Goal: Task Accomplishment & Management: Manage account settings

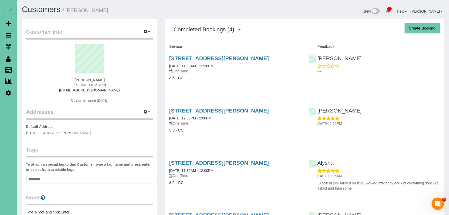
drag, startPoint x: 200, startPoint y: 26, endPoint x: 199, endPoint y: 37, distance: 10.3
click at [200, 26] on span "Completed Bookings (4)" at bounding box center [204, 29] width 63 height 6
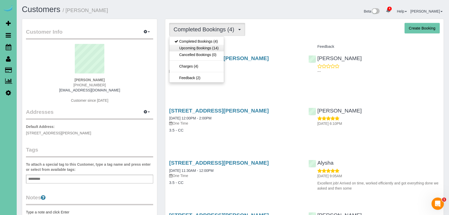
click at [199, 48] on link "Upcoming Bookings (14)" at bounding box center [196, 48] width 54 height 7
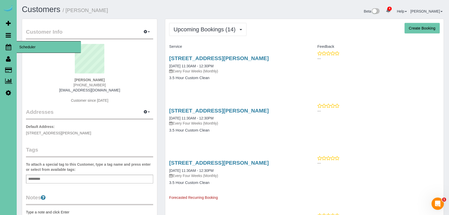
click at [6, 45] on icon at bounding box center [9, 47] width 6 height 6
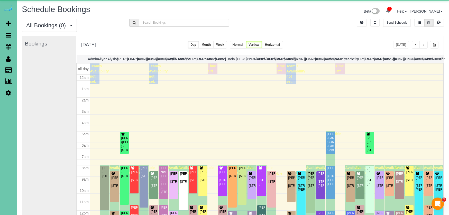
scroll to position [68, 0]
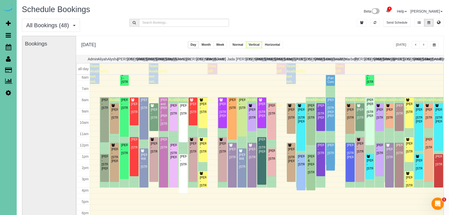
click at [424, 44] on span "button" at bounding box center [423, 44] width 3 height 3
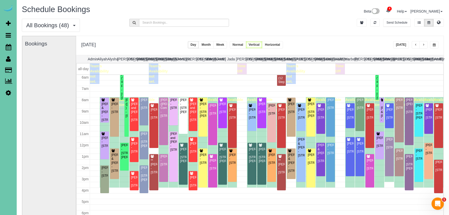
click at [423, 46] on span "button" at bounding box center [423, 44] width 3 height 3
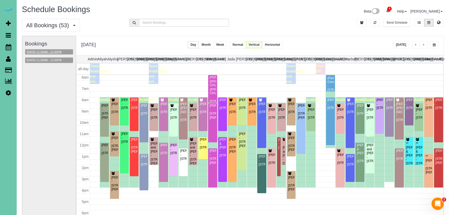
click at [63, 51] on button "[DATE] 11:30AM - 12:30PM" at bounding box center [44, 51] width 38 height 5
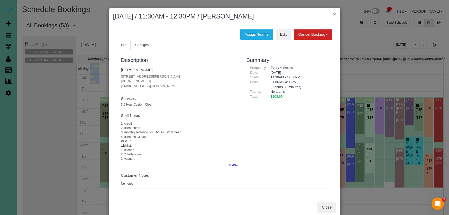
drag, startPoint x: 332, startPoint y: 14, endPoint x: 335, endPoint y: 14, distance: 3.1
click at [333, 14] on h2 "[DATE] / 11:30AM - 12:30PM / [PERSON_NAME]" at bounding box center [224, 16] width 223 height 9
drag, startPoint x: 335, startPoint y: 14, endPoint x: 360, endPoint y: 17, distance: 25.3
click at [335, 14] on button "×" at bounding box center [334, 13] width 3 height 5
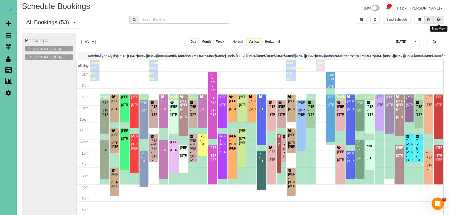
scroll to position [4, 0]
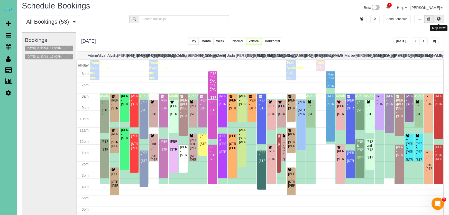
click at [438, 20] on icon at bounding box center [439, 18] width 4 height 3
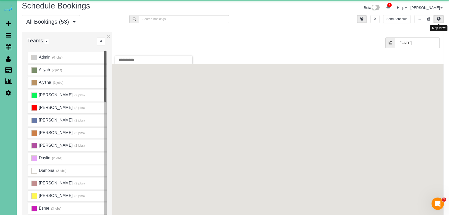
scroll to position [0, 0]
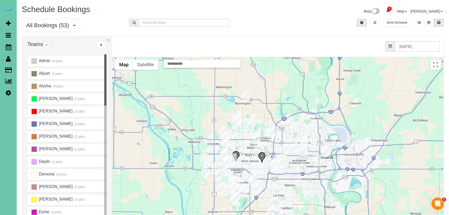
click at [262, 156] on img "08/13/2025 11:30AM - Luke Wagoner - 12405 Crawford Rd, Omaha, NE 68144" at bounding box center [262, 157] width 8 height 11
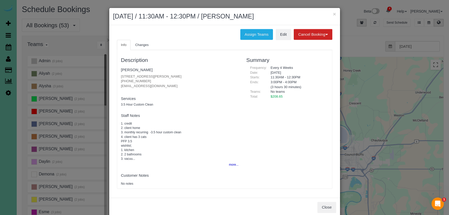
click at [324, 204] on button "Close" at bounding box center [326, 207] width 19 height 11
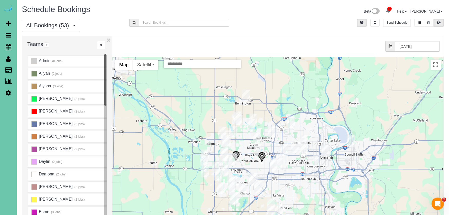
click at [263, 157] on img "08/13/2025 11:30AM - Luke Wagoner - 12405 Crawford Rd, Omaha, NE 68144" at bounding box center [262, 157] width 8 height 11
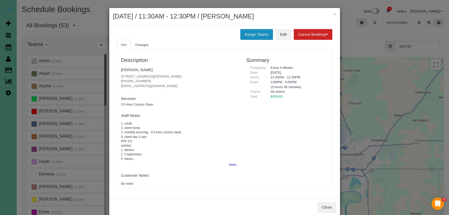
click at [254, 34] on button "Assign Teams" at bounding box center [256, 34] width 33 height 11
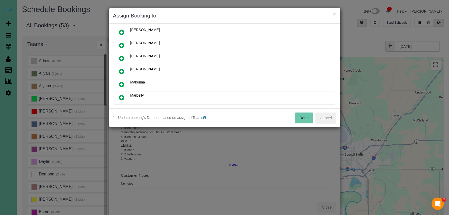
scroll to position [88, 0]
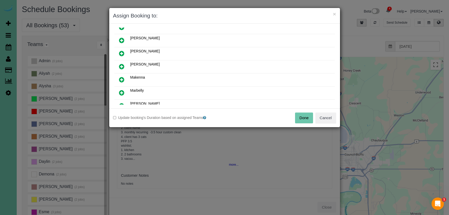
drag, startPoint x: 122, startPoint y: 68, endPoint x: 141, endPoint y: 83, distance: 24.5
click at [122, 68] on icon at bounding box center [121, 66] width 5 height 6
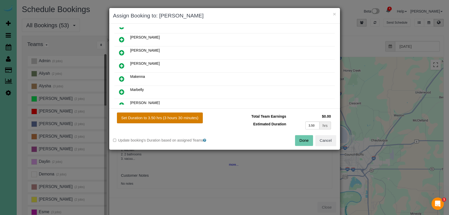
drag, startPoint x: 156, startPoint y: 114, endPoint x: 159, endPoint y: 115, distance: 3.0
click at [156, 114] on button "Set Duration to 3.50 hrs (3 hours 30 minutes)" at bounding box center [160, 118] width 86 height 11
type input "3.50"
click at [298, 139] on button "Done" at bounding box center [304, 140] width 18 height 11
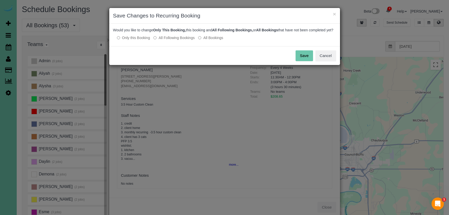
drag, startPoint x: 181, startPoint y: 43, endPoint x: 202, endPoint y: 46, distance: 21.8
click at [181, 40] on label "All Following Bookings" at bounding box center [173, 37] width 41 height 5
click at [302, 60] on button "Save" at bounding box center [304, 55] width 17 height 11
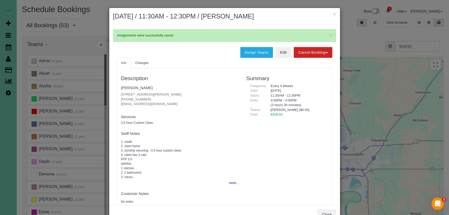
click at [334, 13] on button "×" at bounding box center [334, 13] width 3 height 5
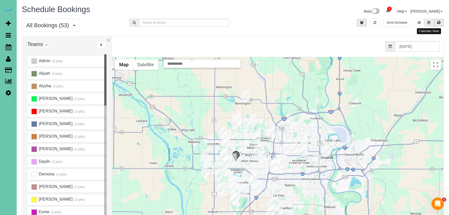
click at [429, 22] on icon at bounding box center [428, 22] width 3 height 3
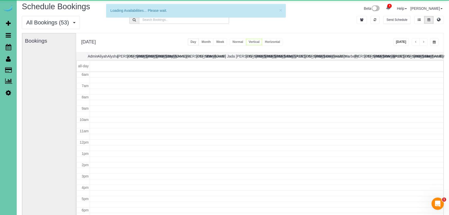
scroll to position [68, 0]
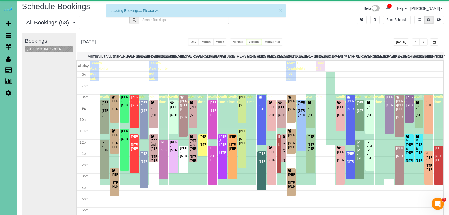
click at [436, 42] on button "button" at bounding box center [434, 41] width 8 height 7
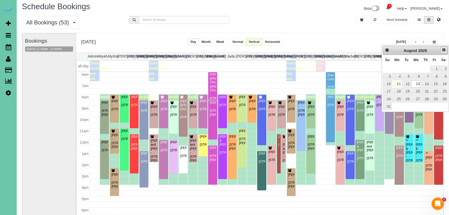
click at [444, 49] on span "Next" at bounding box center [444, 50] width 4 height 4
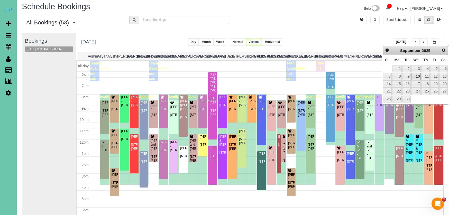
click at [413, 77] on link "10" at bounding box center [416, 76] width 10 height 7
type input "**********"
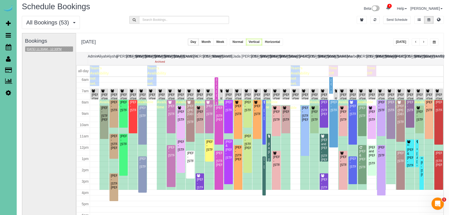
click at [61, 48] on button "[DATE] 11:30AM - 12:30PM" at bounding box center [44, 49] width 38 height 5
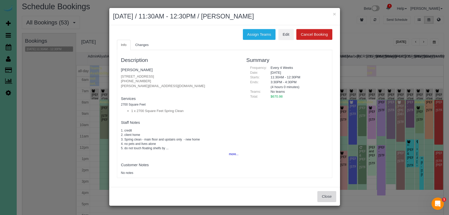
click at [327, 194] on button "Close" at bounding box center [326, 196] width 19 height 11
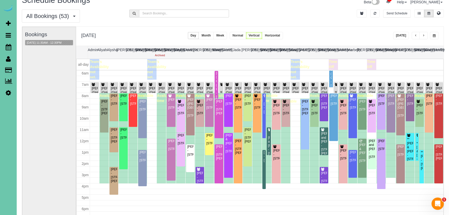
scroll to position [10, 0]
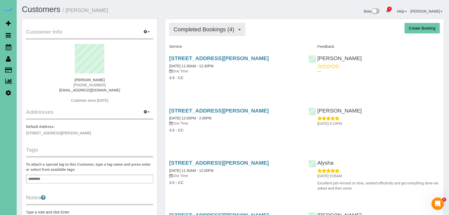
click at [199, 30] on span "Completed Bookings (4)" at bounding box center [204, 29] width 63 height 6
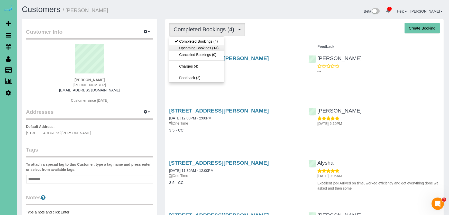
scroll to position [1, 0]
click at [196, 47] on link "Upcoming Bookings (14)" at bounding box center [196, 47] width 54 height 7
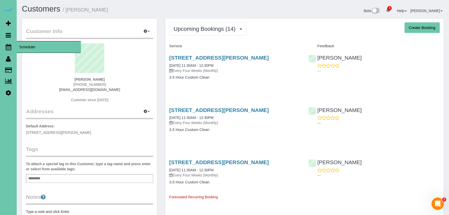
click at [7, 47] on icon at bounding box center [9, 47] width 6 height 6
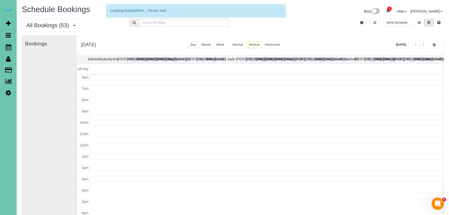
scroll to position [68, 0]
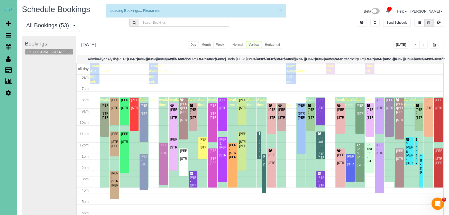
click at [437, 44] on button "button" at bounding box center [434, 44] width 8 height 7
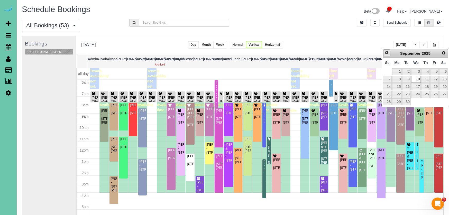
click at [386, 53] on span "Prev" at bounding box center [387, 53] width 4 height 4
click at [444, 53] on span "Next" at bounding box center [444, 53] width 4 height 4
click at [425, 77] on link "11" at bounding box center [425, 79] width 8 height 7
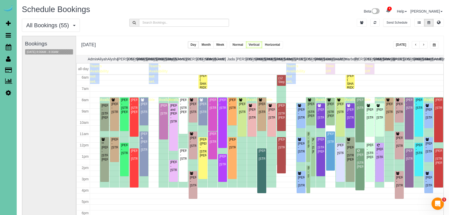
click at [434, 43] on button "button" at bounding box center [434, 44] width 8 height 7
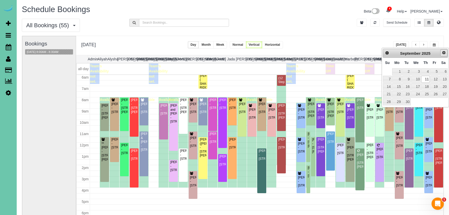
click at [444, 52] on span "Next" at bounding box center [444, 53] width 4 height 4
click at [429, 76] on link "9" at bounding box center [425, 79] width 8 height 7
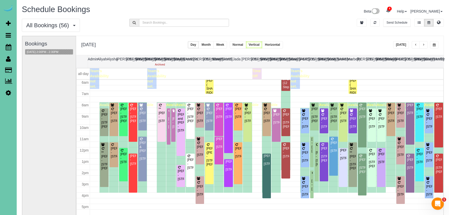
click at [436, 43] on button "button" at bounding box center [434, 44] width 8 height 7
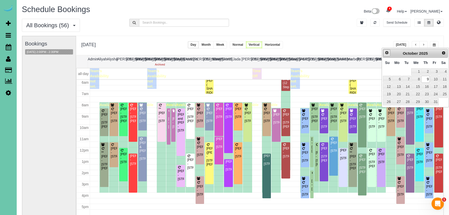
click at [384, 51] on link "Prev" at bounding box center [386, 52] width 7 height 7
click at [428, 76] on link "11" at bounding box center [425, 79] width 8 height 7
type input "**********"
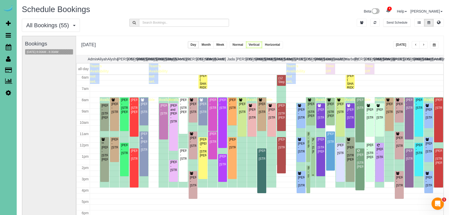
click at [313, 154] on div "[PERSON_NAME] - [STREET_ADDRESS][PERSON_NAME]" at bounding box center [313, 146] width 2 height 16
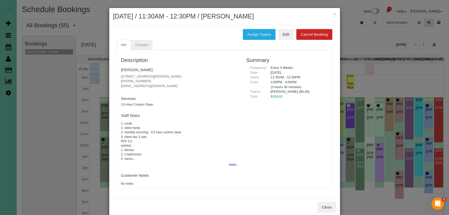
click at [139, 44] on span "Changes" at bounding box center [141, 45] width 13 height 4
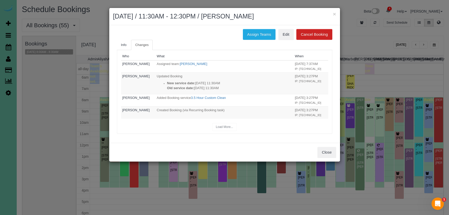
drag, startPoint x: 258, startPoint y: 31, endPoint x: 234, endPoint y: 32, distance: 24.7
click at [258, 31] on button "Assign Teams" at bounding box center [259, 34] width 33 height 11
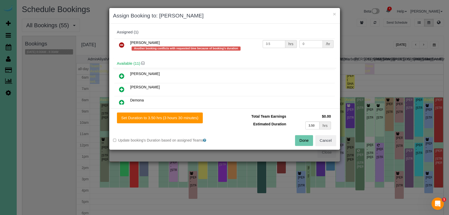
click at [127, 44] on link at bounding box center [122, 45] width 12 height 10
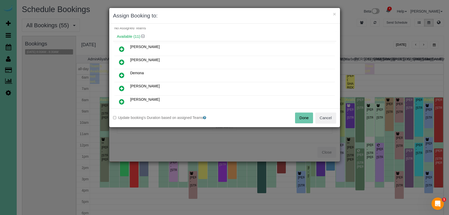
scroll to position [17, 0]
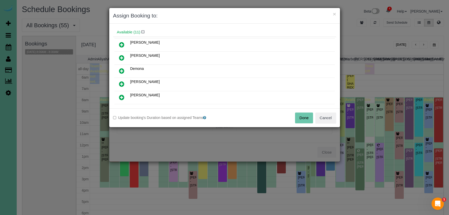
drag, startPoint x: 121, startPoint y: 80, endPoint x: 134, endPoint y: 91, distance: 17.1
click at [121, 80] on link at bounding box center [122, 84] width 12 height 10
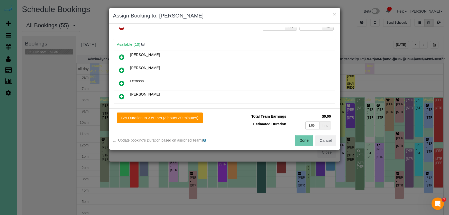
drag, startPoint x: 173, startPoint y: 119, endPoint x: 201, endPoint y: 124, distance: 28.4
click at [174, 119] on button "Set Duration to 3.50 hrs (3 hours 30 minutes)" at bounding box center [160, 118] width 86 height 11
type input "3.50"
click at [306, 139] on button "Done" at bounding box center [304, 140] width 18 height 11
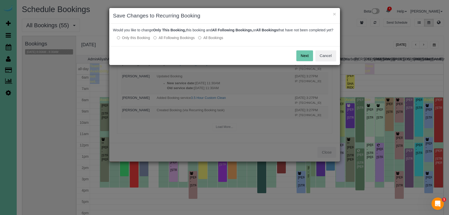
drag, startPoint x: 161, startPoint y: 43, endPoint x: 172, endPoint y: 44, distance: 11.3
click at [161, 40] on label "All Following Bookings" at bounding box center [173, 37] width 41 height 5
click at [303, 59] on button "Save" at bounding box center [304, 55] width 17 height 11
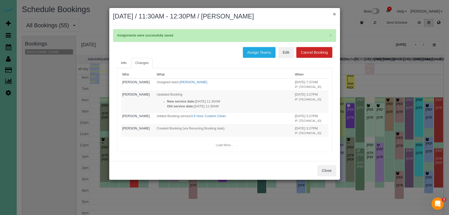
click at [335, 15] on button "×" at bounding box center [334, 13] width 3 height 5
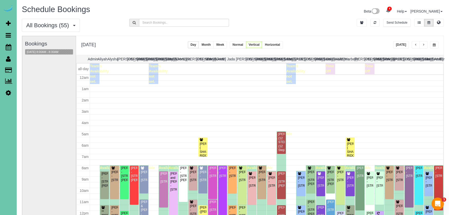
scroll to position [68, 0]
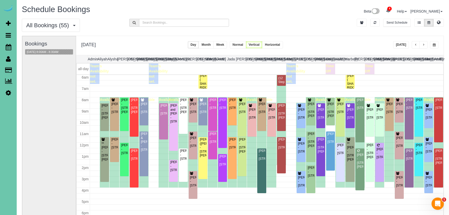
click at [434, 45] on span "button" at bounding box center [434, 44] width 3 height 3
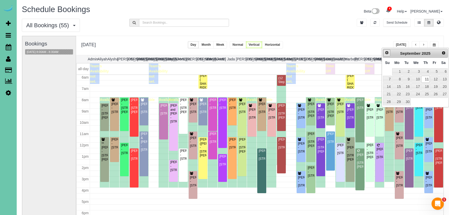
click at [385, 53] on span "Prev" at bounding box center [387, 53] width 4 height 4
click at [416, 88] on link "13" at bounding box center [416, 86] width 10 height 7
type input "**********"
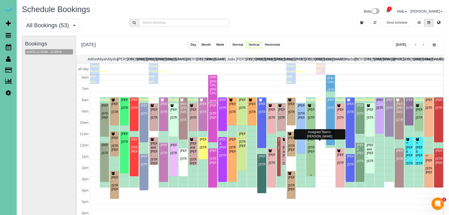
click at [309, 151] on div "[PERSON_NAME] - [STREET_ADDRESS][PERSON_NAME]" at bounding box center [310, 146] width 7 height 16
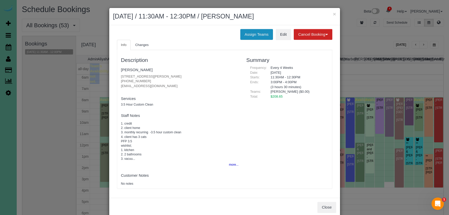
click at [250, 35] on button "Assign Teams" at bounding box center [256, 34] width 33 height 11
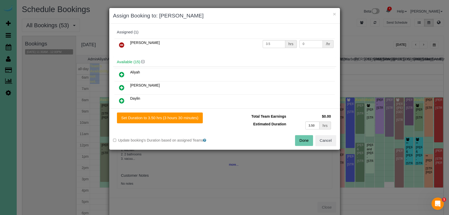
click at [121, 44] on icon at bounding box center [121, 45] width 5 height 6
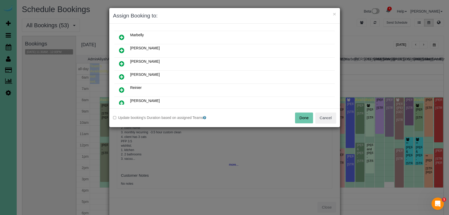
scroll to position [148, 0]
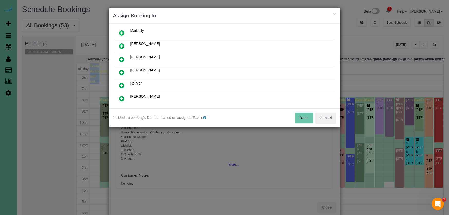
drag, startPoint x: 125, startPoint y: 83, endPoint x: 141, endPoint y: 95, distance: 20.5
click at [125, 83] on link at bounding box center [122, 86] width 12 height 10
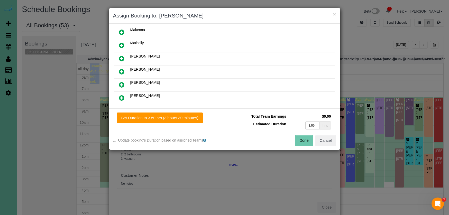
drag, startPoint x: 160, startPoint y: 118, endPoint x: 239, endPoint y: 127, distance: 79.5
click at [160, 118] on button "Set Duration to 3.50 hrs (3 hours 30 minutes)" at bounding box center [160, 118] width 86 height 11
type input "3.50"
click at [304, 140] on button "Done" at bounding box center [304, 140] width 18 height 11
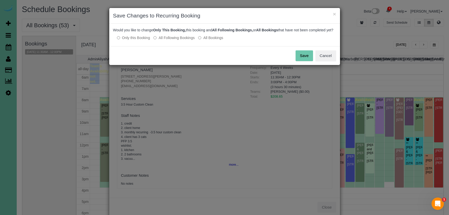
click at [178, 40] on label "All Following Bookings" at bounding box center [173, 37] width 41 height 5
click at [309, 61] on button "Save" at bounding box center [304, 55] width 17 height 11
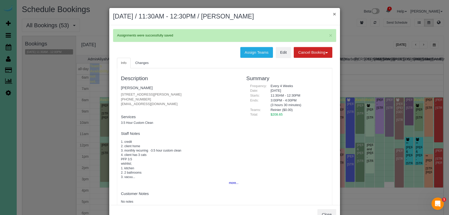
click at [334, 14] on button "×" at bounding box center [334, 13] width 3 height 5
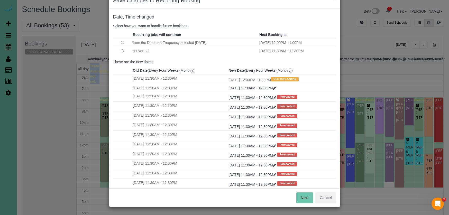
scroll to position [15, 0]
drag, startPoint x: 299, startPoint y: 196, endPoint x: 295, endPoint y: 183, distance: 14.2
click at [299, 196] on button "Next" at bounding box center [304, 198] width 17 height 11
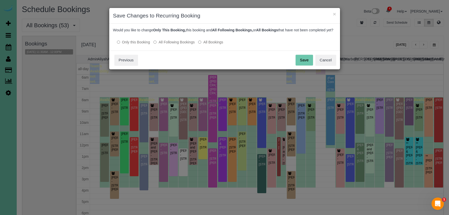
click at [308, 66] on button "Save" at bounding box center [304, 60] width 17 height 11
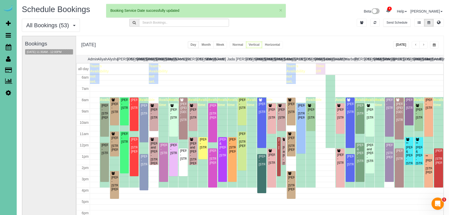
scroll to position [68, 0]
click at [433, 46] on span "button" at bounding box center [434, 44] width 3 height 3
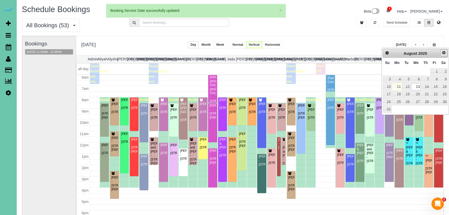
click at [443, 51] on span "Next" at bounding box center [444, 53] width 4 height 4
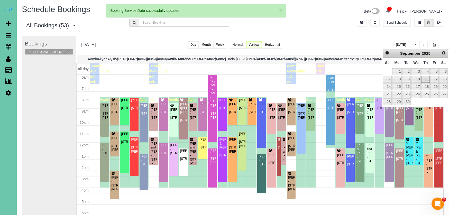
click at [421, 80] on link "11" at bounding box center [425, 79] width 8 height 7
type input "**********"
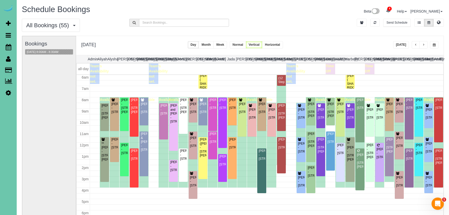
click at [50, 48] on div "Bookings [DATE] 8:00AM - 8:30AM" at bounding box center [49, 138] width 48 height 205
click at [48, 51] on button "[DATE] 8:00AM - 8:30AM" at bounding box center [42, 51] width 35 height 5
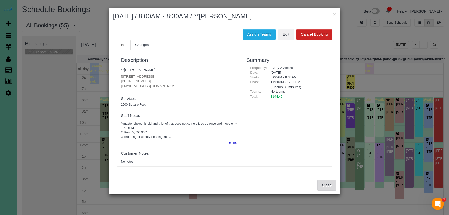
click at [330, 185] on button "Close" at bounding box center [326, 185] width 19 height 11
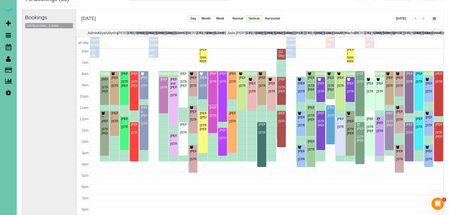
click at [435, 16] on button "button" at bounding box center [434, 18] width 8 height 7
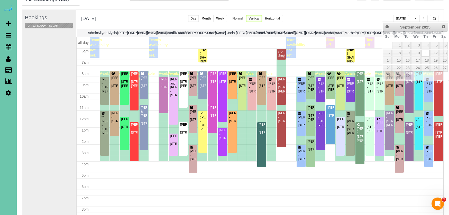
click at [49, 76] on div "Bookings [DATE] 8:00AM - 8:30AM" at bounding box center [49, 112] width 48 height 205
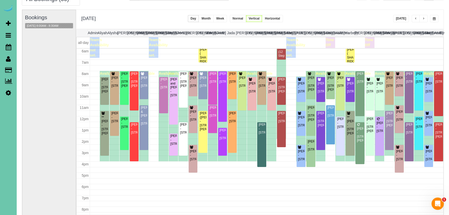
click at [3, 95] on link "Settings" at bounding box center [8, 93] width 17 height 12
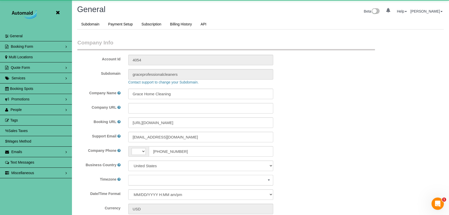
scroll to position [1097, 449]
select select "string:[GEOGRAPHIC_DATA]"
select select "5796"
click at [31, 112] on link "People" at bounding box center [36, 110] width 72 height 10
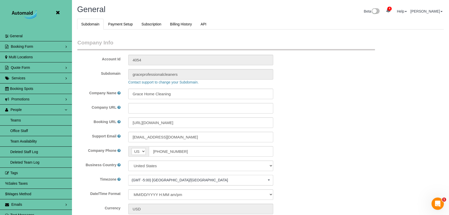
click at [35, 138] on link "Team Availability" at bounding box center [36, 141] width 72 height 10
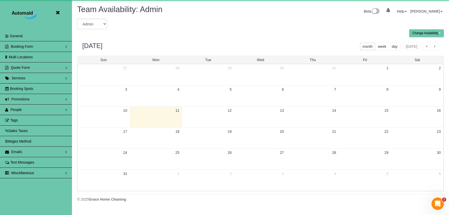
scroll to position [25488, 25248]
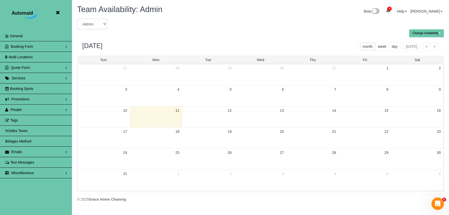
select select "number:4362"
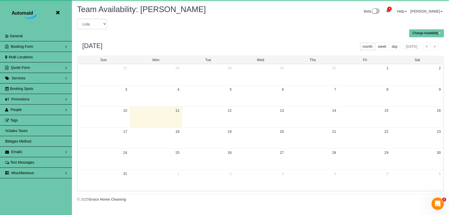
scroll to position [25488, 25248]
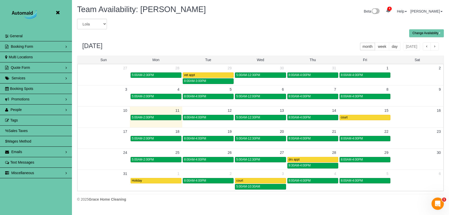
click at [433, 45] on button "button" at bounding box center [434, 46] width 8 height 8
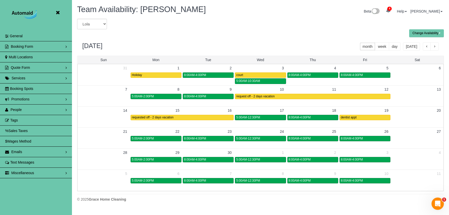
click at [58, 13] on icon at bounding box center [57, 13] width 6 height 6
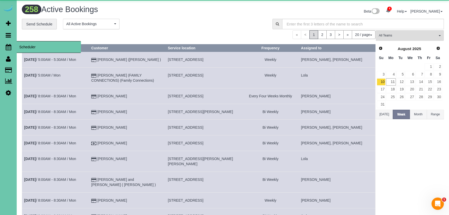
scroll to position [418, 449]
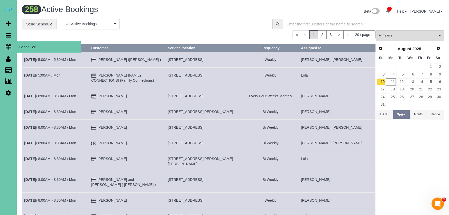
click at [10, 44] on icon at bounding box center [9, 47] width 6 height 6
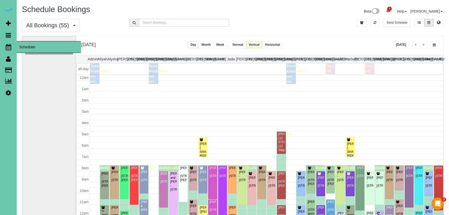
scroll to position [68, 0]
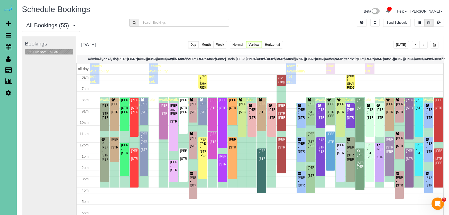
click at [393, 45] on div "[DATE] [DATE] Day Month Week Normal Vertical Horizontal" at bounding box center [259, 45] width 367 height 19
click at [399, 44] on button "[DATE]" at bounding box center [401, 44] width 16 height 7
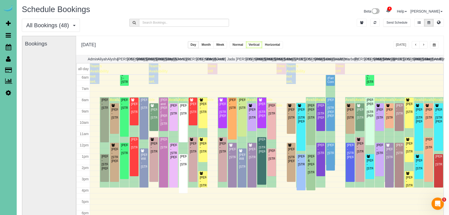
click at [426, 44] on button "button" at bounding box center [423, 44] width 8 height 7
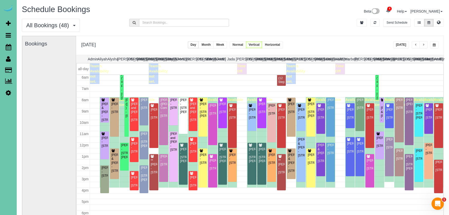
click at [426, 44] on button "button" at bounding box center [423, 44] width 8 height 7
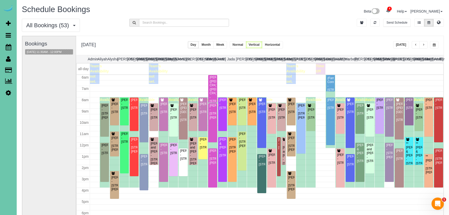
click at [423, 44] on span "button" at bounding box center [423, 44] width 3 height 3
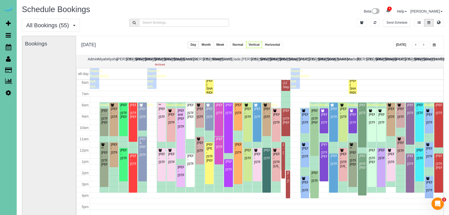
click at [227, 42] on button "Week" at bounding box center [220, 44] width 14 height 7
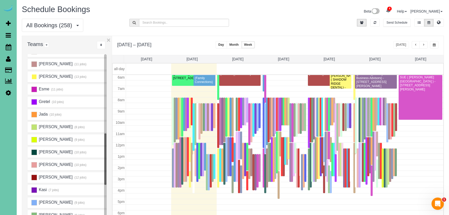
scroll to position [133, 0]
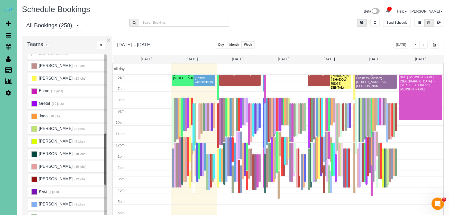
drag, startPoint x: 34, startPoint y: 76, endPoint x: 33, endPoint y: 78, distance: 2.8
click at [34, 76] on div "[PERSON_NAME] (13 jobs)" at bounding box center [68, 78] width 82 height 11
click at [36, 180] on ins at bounding box center [34, 181] width 6 height 6
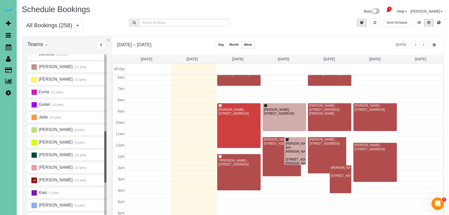
scroll to position [68, 0]
click at [34, 80] on ins at bounding box center [34, 80] width 6 height 6
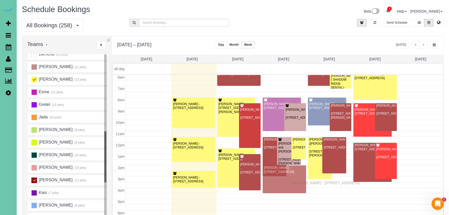
drag, startPoint x: 344, startPoint y: 183, endPoint x: 293, endPoint y: 182, distance: 51.4
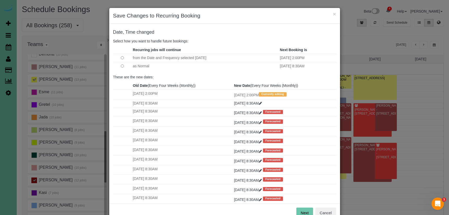
click at [302, 213] on button "Next" at bounding box center [304, 213] width 17 height 11
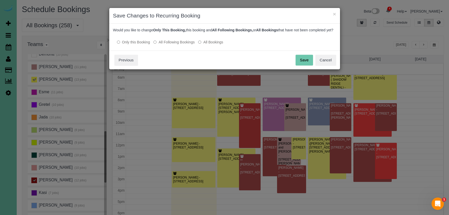
click at [300, 59] on div "Save Cancel Previous" at bounding box center [224, 60] width 231 height 19
click at [300, 61] on button "Save" at bounding box center [304, 60] width 17 height 11
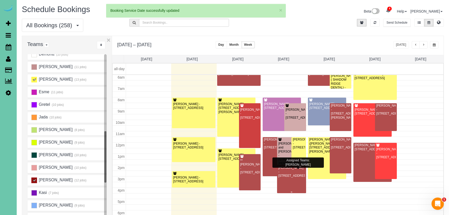
click at [292, 184] on div at bounding box center [291, 179] width 29 height 28
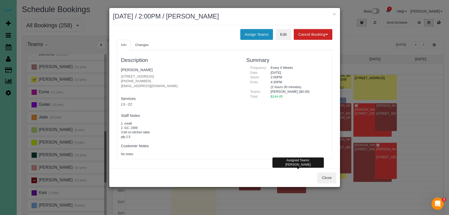
click at [254, 35] on button "Assign Teams" at bounding box center [256, 34] width 33 height 11
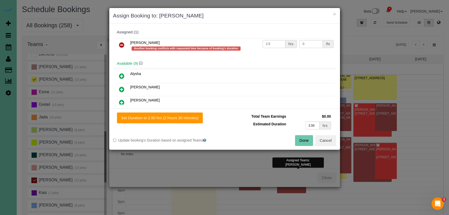
click at [122, 44] on icon at bounding box center [121, 45] width 5 height 6
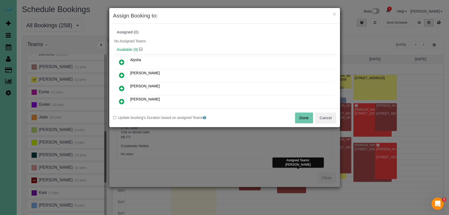
drag, startPoint x: 123, startPoint y: 88, endPoint x: 132, endPoint y: 95, distance: 11.3
click at [123, 88] on icon at bounding box center [121, 88] width 5 height 6
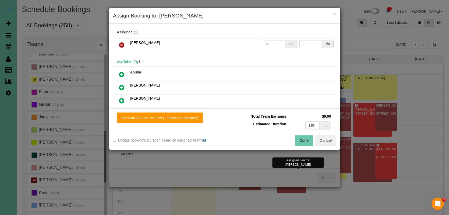
drag, startPoint x: 158, startPoint y: 119, endPoint x: 201, endPoint y: 123, distance: 43.6
click at [158, 119] on button "Set Duration to 2.50 hrs (2 hours 30 minutes)" at bounding box center [160, 118] width 86 height 11
type input "2.50"
drag, startPoint x: 305, startPoint y: 143, endPoint x: 301, endPoint y: 140, distance: 5.1
click at [305, 143] on button "Done" at bounding box center [304, 140] width 18 height 11
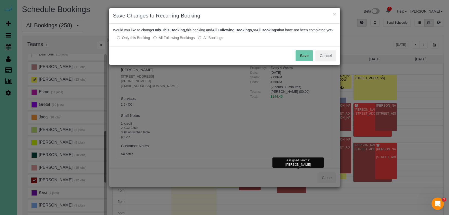
click at [305, 59] on button "Save" at bounding box center [304, 55] width 17 height 11
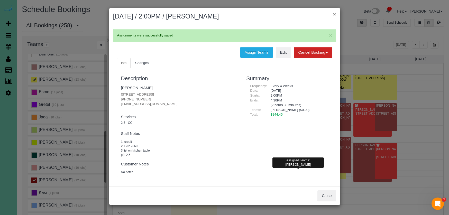
click at [334, 13] on button "×" at bounding box center [334, 13] width 3 height 5
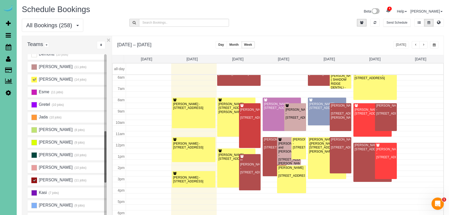
click at [34, 79] on ins at bounding box center [34, 80] width 6 height 6
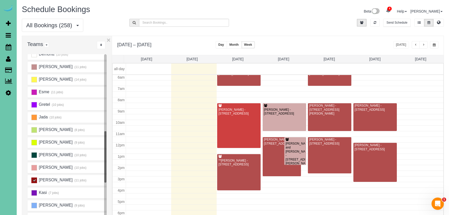
click at [33, 181] on ins at bounding box center [34, 181] width 6 height 6
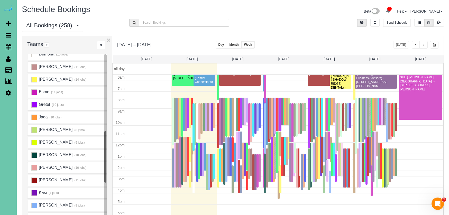
click at [286, 57] on th "[DATE]" at bounding box center [284, 59] width 46 height 8
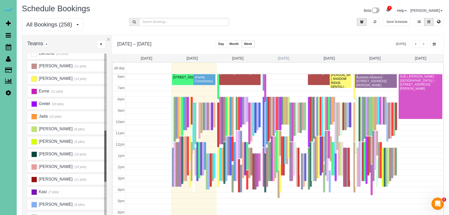
click at [283, 59] on link "[DATE]" at bounding box center [283, 58] width 11 height 4
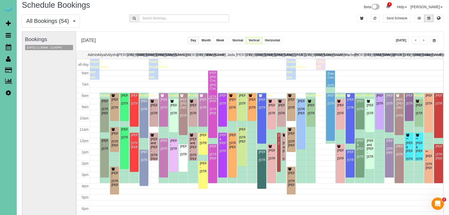
scroll to position [4, 0]
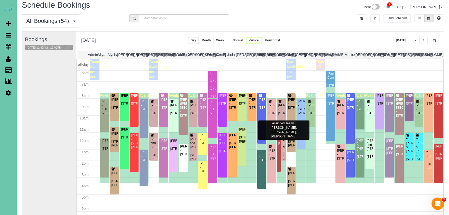
click at [284, 147] on div "[PERSON_NAME] and [PERSON_NAME] - [STREET_ADDRESS][PERSON_NAME]" at bounding box center [283, 153] width 2 height 24
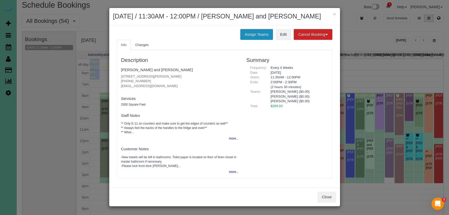
click at [241, 34] on button "Assign Teams" at bounding box center [256, 34] width 33 height 11
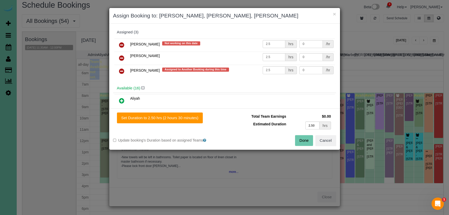
scroll to position [6, 0]
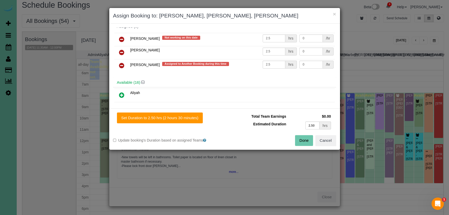
click at [122, 64] on icon at bounding box center [121, 65] width 5 height 6
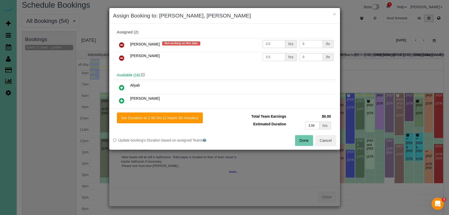
scroll to position [0, 0]
click at [122, 43] on icon at bounding box center [121, 45] width 5 height 6
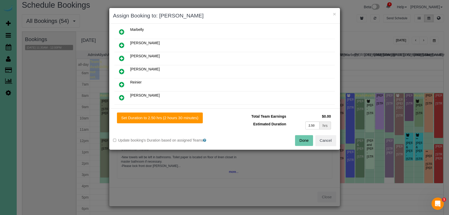
scroll to position [167, 0]
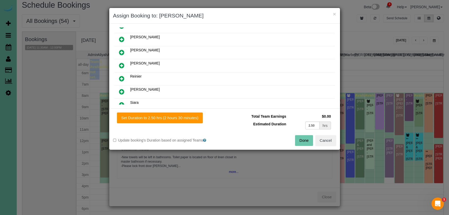
drag, startPoint x: 120, startPoint y: 64, endPoint x: 150, endPoint y: 105, distance: 50.7
click at [121, 64] on icon at bounding box center [121, 65] width 5 height 6
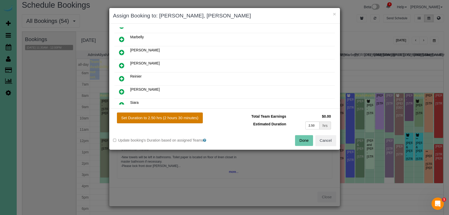
drag, startPoint x: 164, startPoint y: 123, endPoint x: 167, endPoint y: 120, distance: 4.2
click at [165, 122] on div "Set Duration to 2.50 hrs (2 hours 30 minutes) Total Team Earnings $0.00 Estimat…" at bounding box center [224, 128] width 231 height 41
drag, startPoint x: 167, startPoint y: 119, endPoint x: 176, endPoint y: 119, distance: 9.3
click at [168, 119] on button "Set Duration to 2.50 hrs (2 hours 30 minutes)" at bounding box center [160, 118] width 86 height 11
type input "2.50"
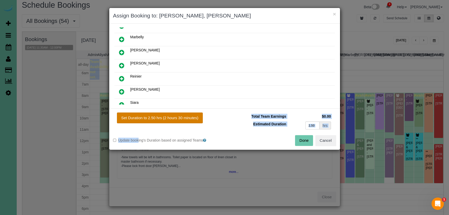
type input "2.50"
click at [299, 136] on button "Done" at bounding box center [304, 140] width 18 height 11
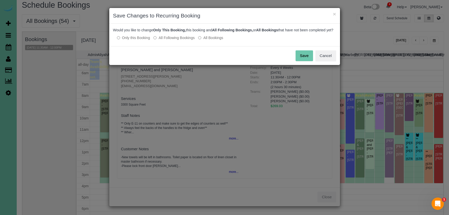
click at [299, 58] on button "Save" at bounding box center [304, 55] width 17 height 11
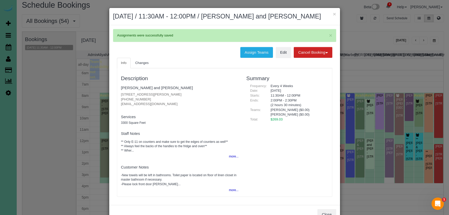
drag, startPoint x: 335, startPoint y: 15, endPoint x: 338, endPoint y: 15, distance: 2.6
click at [335, 15] on button "×" at bounding box center [334, 13] width 3 height 5
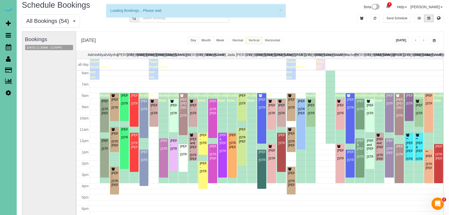
scroll to position [68, 0]
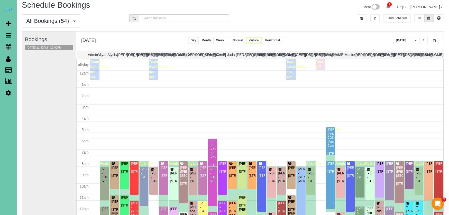
click at [435, 41] on span "button" at bounding box center [434, 40] width 3 height 3
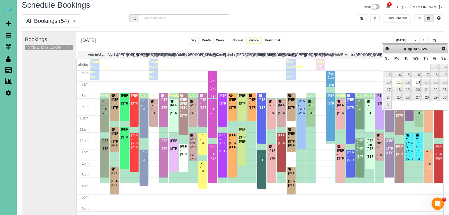
click at [396, 80] on link "11" at bounding box center [397, 82] width 10 height 7
type input "**********"
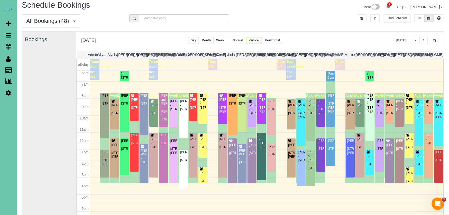
click at [424, 39] on span "button" at bounding box center [423, 40] width 3 height 3
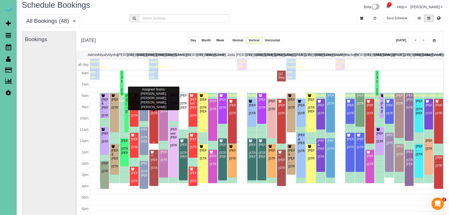
click at [153, 110] on div "[PERSON_NAME] - [STREET_ADDRESS]" at bounding box center [153, 110] width 7 height 12
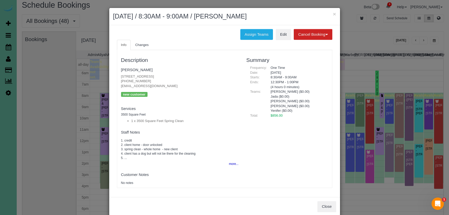
drag, startPoint x: 245, startPoint y: 35, endPoint x: 152, endPoint y: 37, distance: 93.1
click at [245, 35] on button "Assign Teams" at bounding box center [256, 34] width 33 height 11
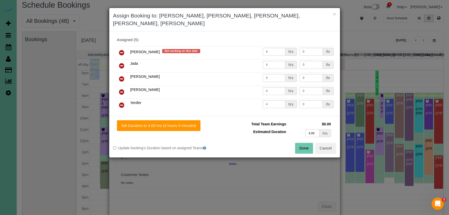
drag, startPoint x: 124, startPoint y: 44, endPoint x: 128, endPoint y: 45, distance: 4.1
click at [124, 50] on icon at bounding box center [121, 53] width 5 height 6
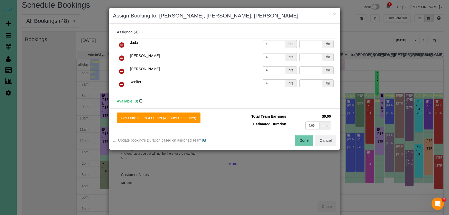
click at [299, 136] on button "Done" at bounding box center [304, 140] width 18 height 11
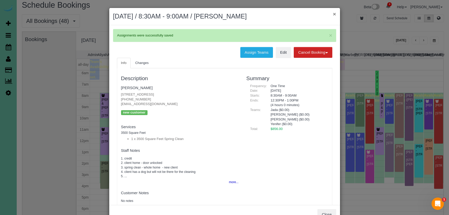
click at [334, 14] on button "×" at bounding box center [334, 13] width 3 height 5
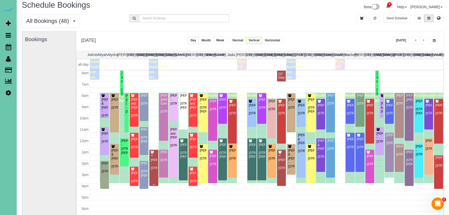
click at [150, 156] on div at bounding box center [153, 168] width 9 height 36
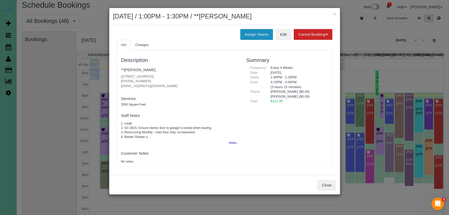
drag, startPoint x: 248, startPoint y: 34, endPoint x: 241, endPoint y: 35, distance: 6.8
click at [248, 34] on button "Assign Teams" at bounding box center [256, 34] width 33 height 11
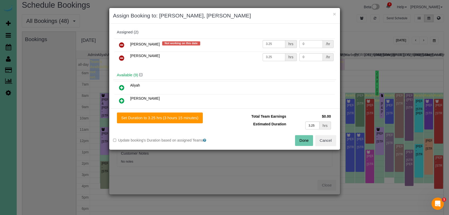
drag, startPoint x: 122, startPoint y: 44, endPoint x: 149, endPoint y: 52, distance: 28.8
click at [122, 44] on icon at bounding box center [121, 45] width 5 height 6
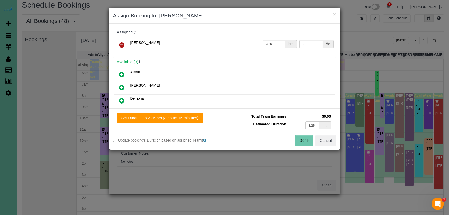
click at [296, 140] on button "Done" at bounding box center [304, 140] width 18 height 11
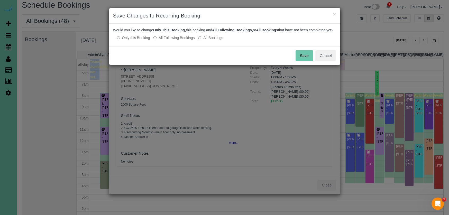
drag, startPoint x: 305, startPoint y: 62, endPoint x: 312, endPoint y: 75, distance: 14.6
click at [305, 61] on button "Save" at bounding box center [304, 55] width 17 height 11
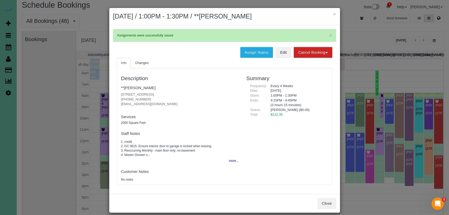
drag, startPoint x: 325, startPoint y: 198, endPoint x: 326, endPoint y: 195, distance: 2.9
click at [325, 198] on button "Close" at bounding box center [326, 203] width 19 height 11
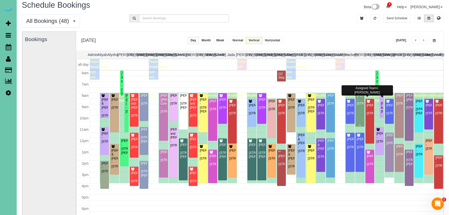
click at [358, 106] on div "[PERSON_NAME] - [STREET_ADDRESS]" at bounding box center [359, 100] width 7 height 12
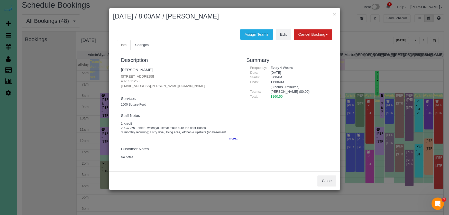
drag, startPoint x: 253, startPoint y: 35, endPoint x: 228, endPoint y: 38, distance: 25.3
click at [253, 35] on button "Assign Teams" at bounding box center [256, 34] width 33 height 11
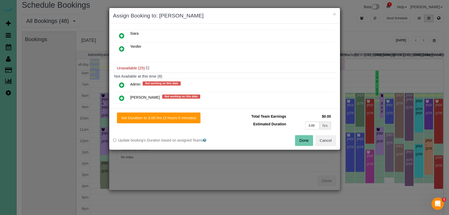
scroll to position [162, 0]
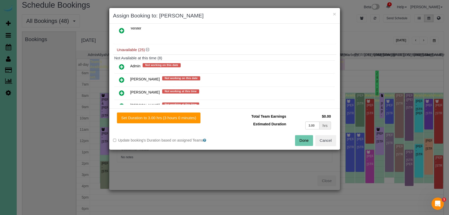
click at [122, 80] on icon at bounding box center [121, 80] width 5 height 6
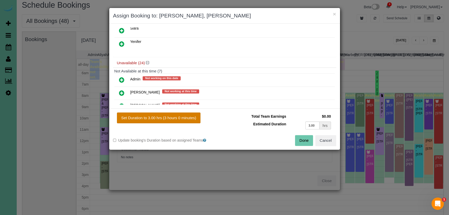
click at [176, 120] on button "Set Duration to 3.00 hrs (3 hours 0 minutes)" at bounding box center [159, 118] width 84 height 11
type input "3.00"
click at [303, 142] on button "Done" at bounding box center [304, 140] width 18 height 11
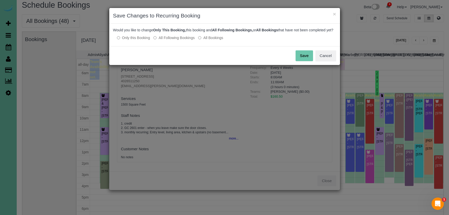
click at [299, 61] on button "Save" at bounding box center [304, 55] width 17 height 11
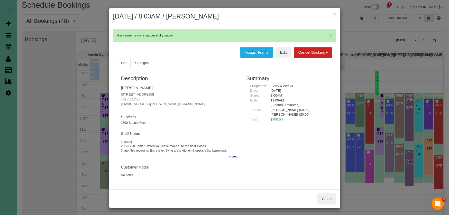
drag, startPoint x: 334, startPoint y: 13, endPoint x: 342, endPoint y: 30, distance: 18.6
click at [334, 13] on button "×" at bounding box center [334, 13] width 3 height 5
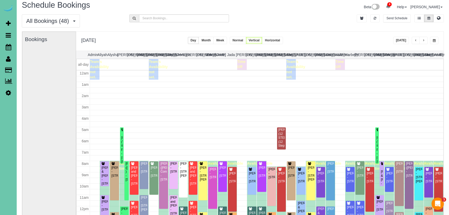
scroll to position [68, 0]
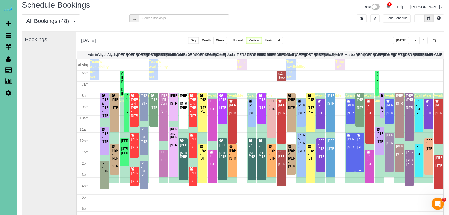
click at [359, 143] on div "[PERSON_NAME] - [STREET_ADDRESS]" at bounding box center [359, 143] width 7 height 12
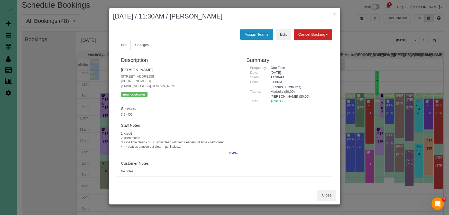
click at [262, 36] on button "Assign Teams" at bounding box center [256, 34] width 33 height 11
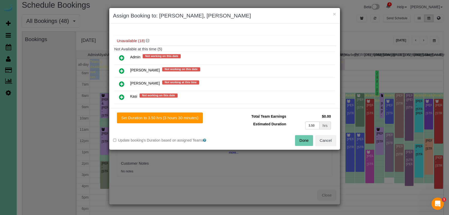
scroll to position [265, 0]
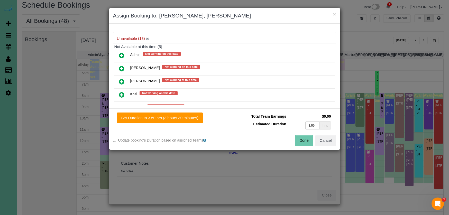
click at [123, 67] on icon at bounding box center [121, 69] width 5 height 6
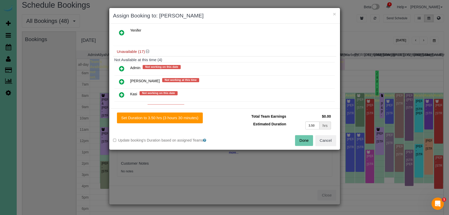
drag, startPoint x: 155, startPoint y: 116, endPoint x: 210, endPoint y: 124, distance: 56.0
click at [155, 116] on button "Set Duration to 3.50 hrs (3 hours 30 minutes)" at bounding box center [160, 118] width 86 height 11
type input "3.50"
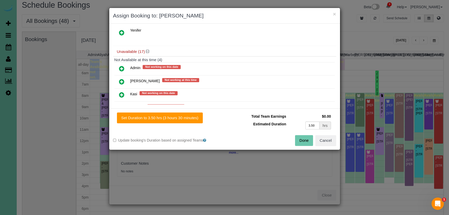
drag, startPoint x: 306, startPoint y: 140, endPoint x: 295, endPoint y: 135, distance: 12.1
click at [306, 140] on button "Done" at bounding box center [304, 140] width 18 height 11
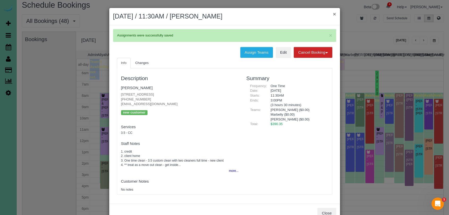
click at [334, 14] on button "×" at bounding box center [334, 13] width 3 height 5
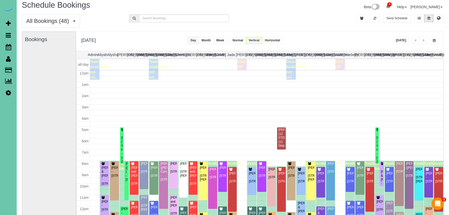
scroll to position [68, 0]
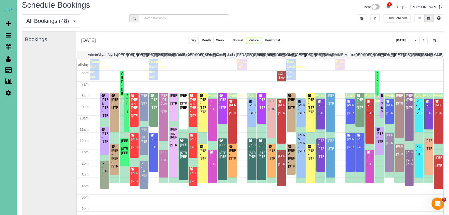
click at [424, 40] on span "button" at bounding box center [423, 40] width 3 height 3
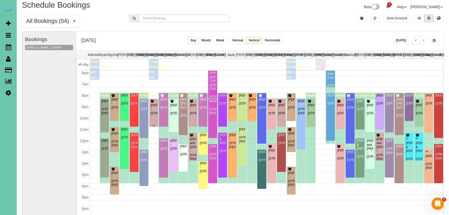
click at [154, 111] on div "[PERSON_NAME] - [STREET_ADDRESS]" at bounding box center [153, 110] width 7 height 12
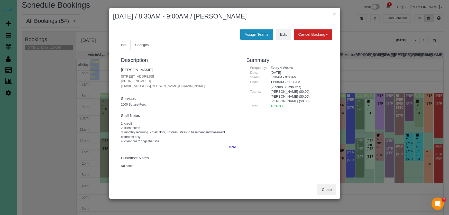
click at [244, 38] on button "Assign Teams" at bounding box center [256, 34] width 33 height 11
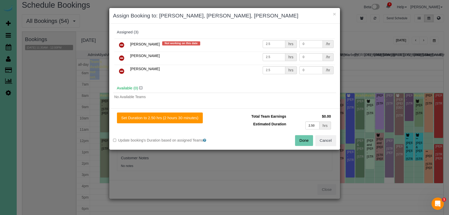
click at [123, 44] on icon at bounding box center [121, 45] width 5 height 6
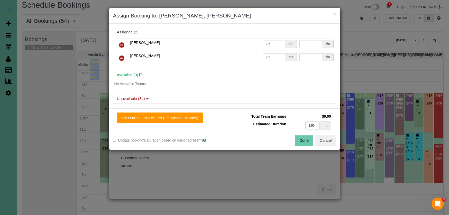
drag, startPoint x: 304, startPoint y: 140, endPoint x: 281, endPoint y: 112, distance: 36.2
click at [303, 140] on button "Done" at bounding box center [304, 140] width 18 height 11
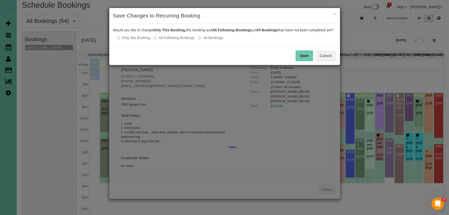
click at [307, 61] on button "Save" at bounding box center [304, 55] width 17 height 11
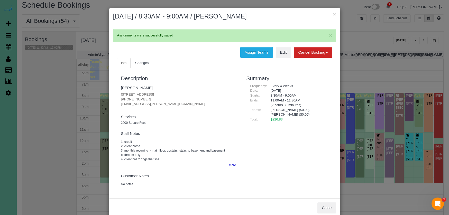
drag, startPoint x: 335, startPoint y: 15, endPoint x: 338, endPoint y: 21, distance: 7.1
click at [335, 15] on button "×" at bounding box center [334, 13] width 3 height 5
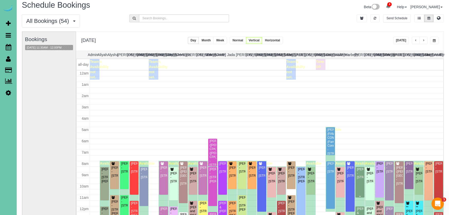
drag, startPoint x: 359, startPoint y: 111, endPoint x: 354, endPoint y: 109, distance: 5.8
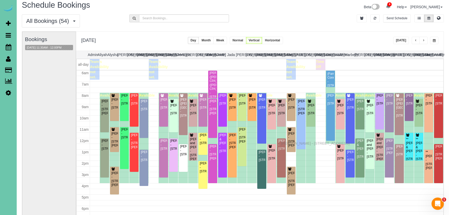
drag, startPoint x: 282, startPoint y: 139, endPoint x: 282, endPoint y: 143, distance: 4.2
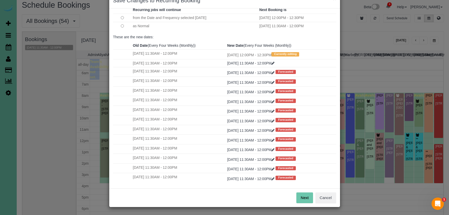
scroll to position [15, 0]
drag, startPoint x: 305, startPoint y: 197, endPoint x: 288, endPoint y: 177, distance: 26.2
click at [305, 197] on button "Next" at bounding box center [304, 198] width 17 height 11
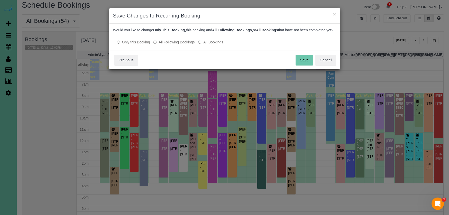
click at [310, 65] on button "Save" at bounding box center [304, 60] width 17 height 11
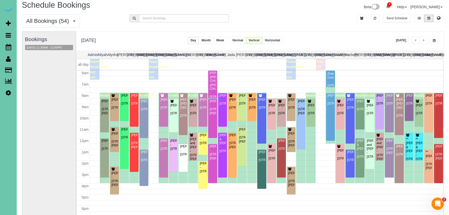
scroll to position [4, 0]
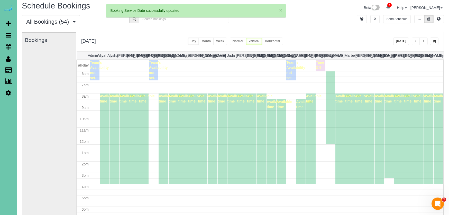
click at [39, 47] on div "Bookings" at bounding box center [49, 135] width 48 height 205
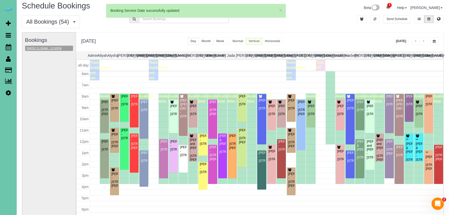
scroll to position [68, 0]
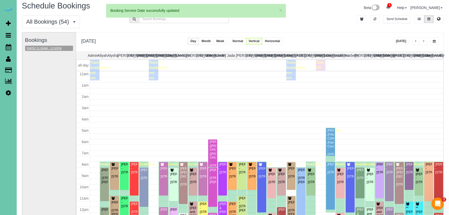
click at [45, 48] on button "[DATE] 11:30AM - 12:00PM" at bounding box center [44, 48] width 38 height 5
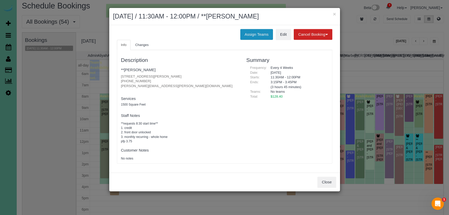
click at [253, 31] on button "Assign Teams" at bounding box center [256, 34] width 33 height 11
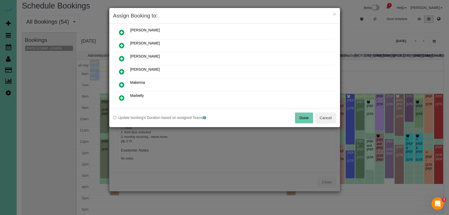
scroll to position [100, 0]
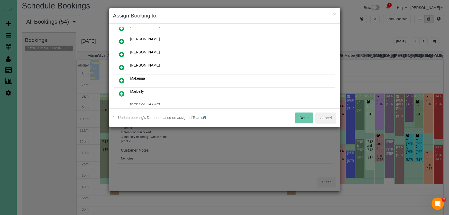
click at [122, 66] on icon at bounding box center [121, 67] width 5 height 6
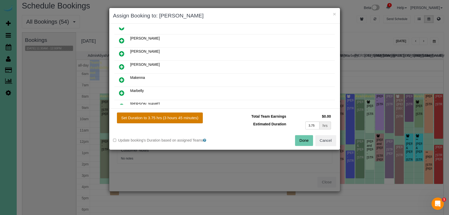
drag, startPoint x: 177, startPoint y: 115, endPoint x: 190, endPoint y: 118, distance: 13.7
click at [178, 115] on button "Set Duration to 3.75 hrs (3 hours 45 minutes)" at bounding box center [160, 118] width 86 height 11
type input "3.75"
click at [301, 137] on button "Done" at bounding box center [304, 140] width 18 height 11
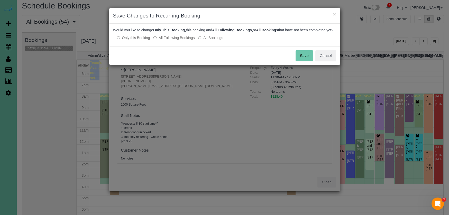
click at [302, 61] on button "Save" at bounding box center [304, 55] width 17 height 11
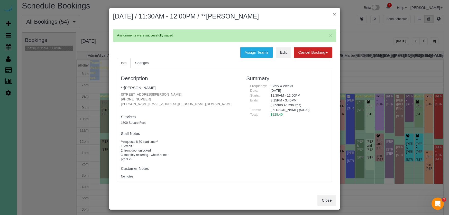
click at [334, 14] on button "×" at bounding box center [334, 13] width 3 height 5
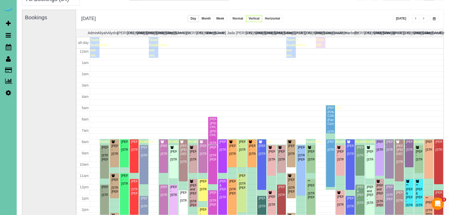
scroll to position [68, 0]
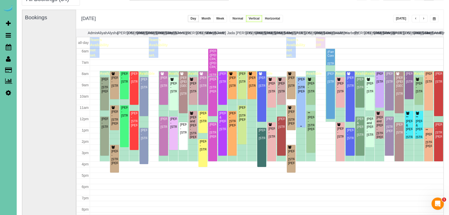
click at [302, 88] on div "[PERSON_NAME] - [STREET_ADDRESS][PERSON_NAME]" at bounding box center [301, 86] width 7 height 16
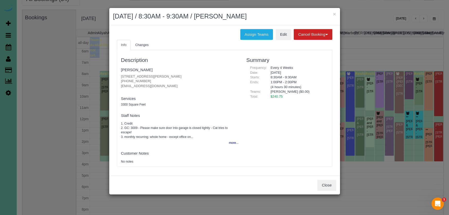
click at [326, 183] on button "Close" at bounding box center [326, 185] width 19 height 11
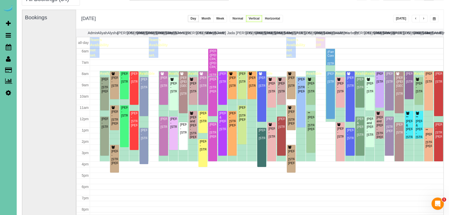
click at [416, 17] on button "button" at bounding box center [416, 18] width 8 height 7
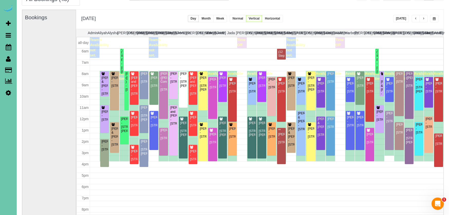
click at [416, 17] on button "button" at bounding box center [416, 18] width 8 height 7
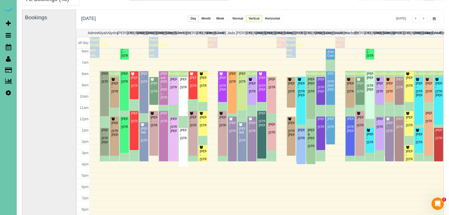
click at [141, 15] on div "**********" at bounding box center [259, 19] width 367 height 19
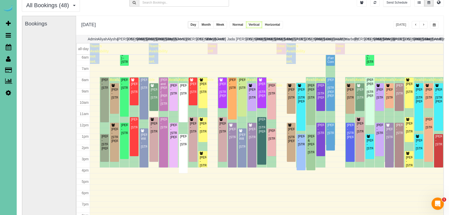
scroll to position [16, 0]
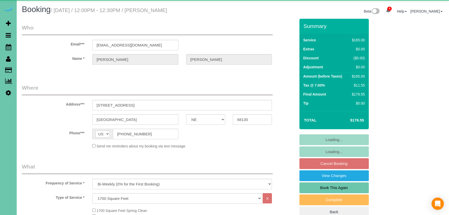
select select "NE"
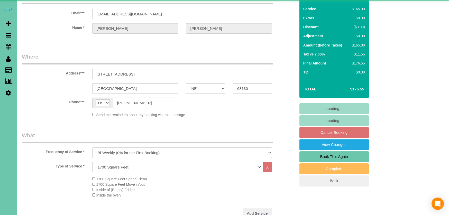
select select "object:955"
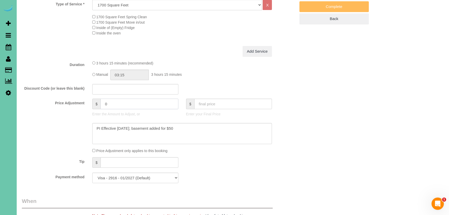
drag, startPoint x: 106, startPoint y: 102, endPoint x: 90, endPoint y: 100, distance: 16.0
click at [91, 100] on div "$ 0 Enter the Amount to Adjust, or" at bounding box center [135, 109] width 94 height 21
type input "25"
click at [125, 75] on input "03:15" at bounding box center [129, 75] width 39 height 11
type input "03:45"
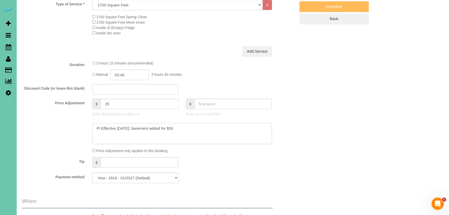
drag, startPoint x: 158, startPoint y: 126, endPoint x: 54, endPoint y: 116, distance: 104.8
click at [53, 116] on sui-booking-price-adjustment "Price Adjustment $ 25 Enter the Amount to Adjust, or $ Enter your Final Price P…" at bounding box center [159, 126] width 274 height 55
drag, startPoint x: 175, startPoint y: 126, endPoint x: 32, endPoint y: 117, distance: 143.7
click at [32, 117] on sui-booking-price-adjustment "Price Adjustment $ 25 Enter the Amount to Adjust, or $ Enter your Final Price P…" at bounding box center [159, 126] width 274 height 55
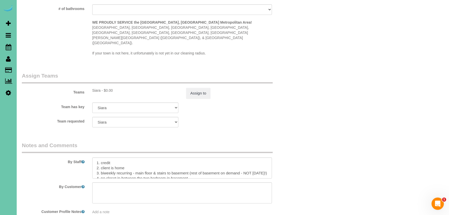
scroll to position [544, 0]
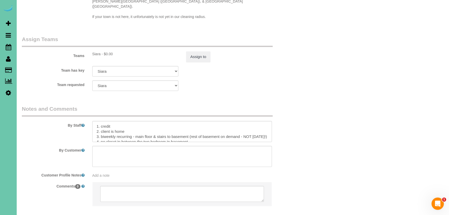
type textarea "skipped last cleaning - added extra time"
click at [94, 121] on textarea at bounding box center [182, 131] width 180 height 21
paste textarea "skipped last cleaning - added extra time"
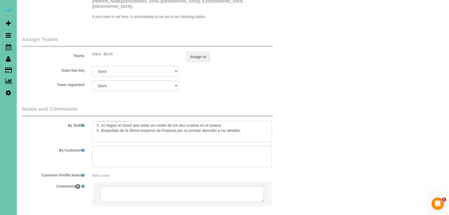
scroll to position [77, 0]
drag, startPoint x: 141, startPoint y: 125, endPoint x: 174, endPoint y: 127, distance: 34.0
click at [174, 127] on textarea at bounding box center [182, 131] width 180 height 21
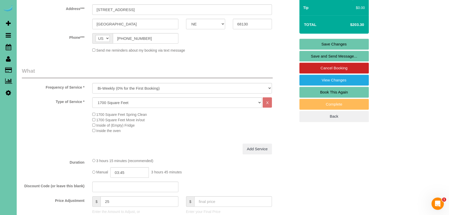
type textarea "skipped last cleaning - added extra time 1. credit 2. client is home 3. biweekl…"
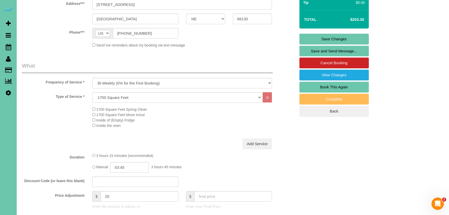
click at [195, 78] on fieldset "What Frequency of Service * One Time Weekly (0% for the First Booking) Bi-Weekl…" at bounding box center [159, 171] width 274 height 218
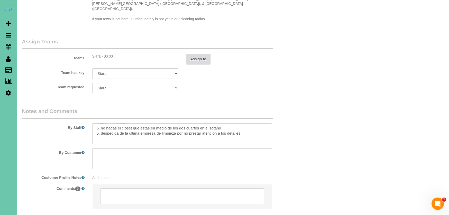
click at [188, 54] on button "Assign to" at bounding box center [198, 59] width 25 height 11
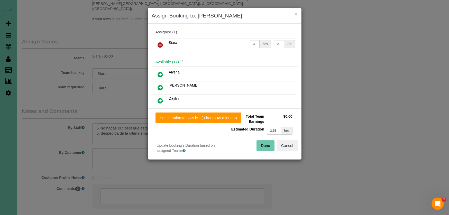
scroll to position [541, 0]
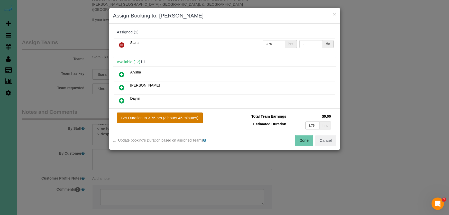
click at [168, 115] on button "Set Duration to 3.75 hrs (3 hours 45 minutes)" at bounding box center [160, 118] width 86 height 11
drag, startPoint x: 298, startPoint y: 138, endPoint x: 263, endPoint y: 113, distance: 42.8
click at [298, 138] on button "Done" at bounding box center [304, 140] width 18 height 11
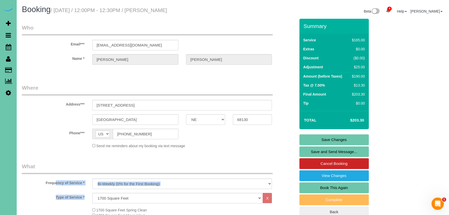
scroll to position [0, 0]
click at [315, 136] on link "Save Changes" at bounding box center [333, 139] width 69 height 11
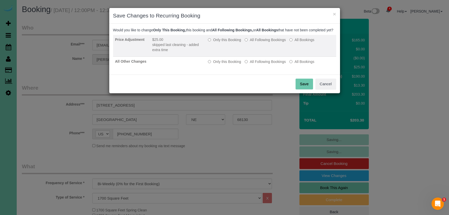
click at [227, 42] on label "Only this Booking" at bounding box center [224, 39] width 33 height 5
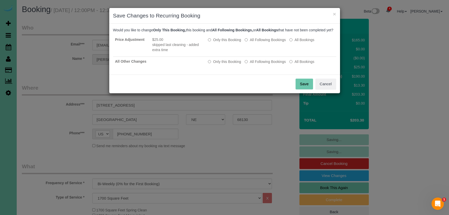
click at [304, 89] on button "Save" at bounding box center [304, 84] width 17 height 11
